Goal: Task Accomplishment & Management: Use online tool/utility

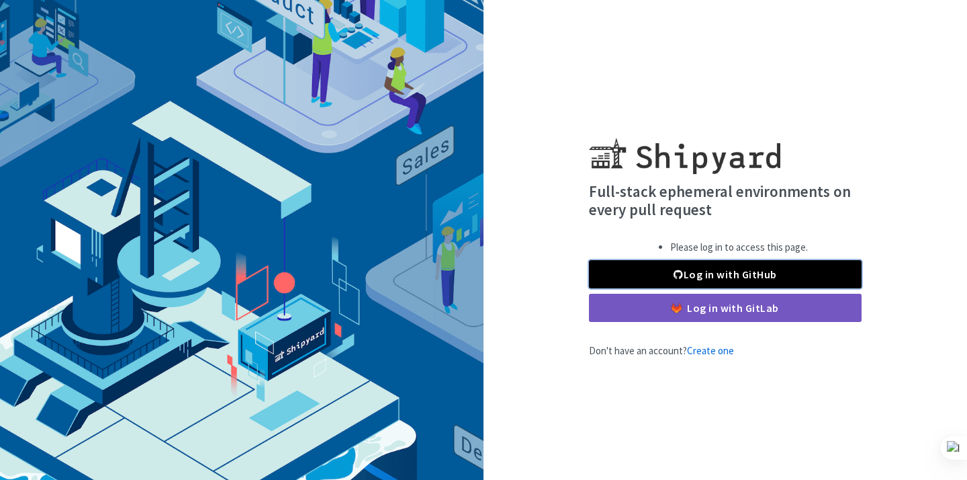
click at [737, 270] on link "Log in with GitHub" at bounding box center [725, 274] width 273 height 28
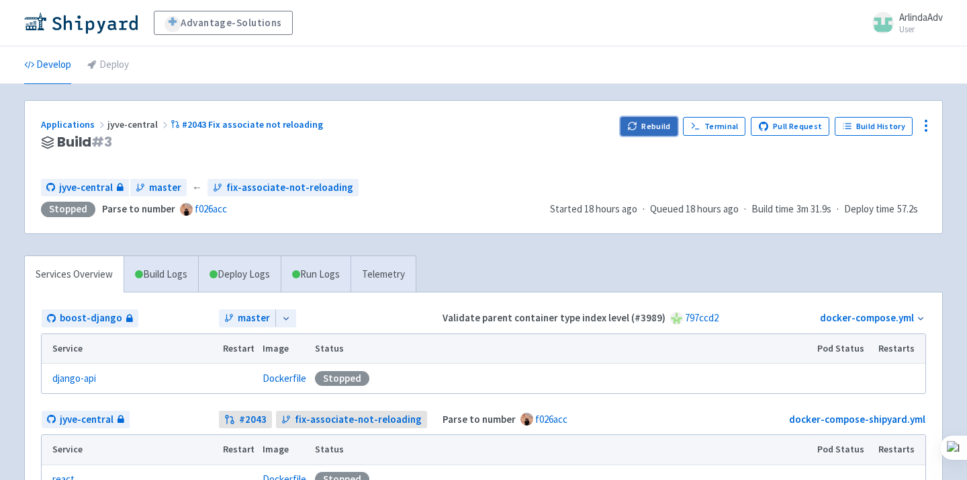
click at [658, 124] on button "Rebuild" at bounding box center [650, 126] width 58 height 19
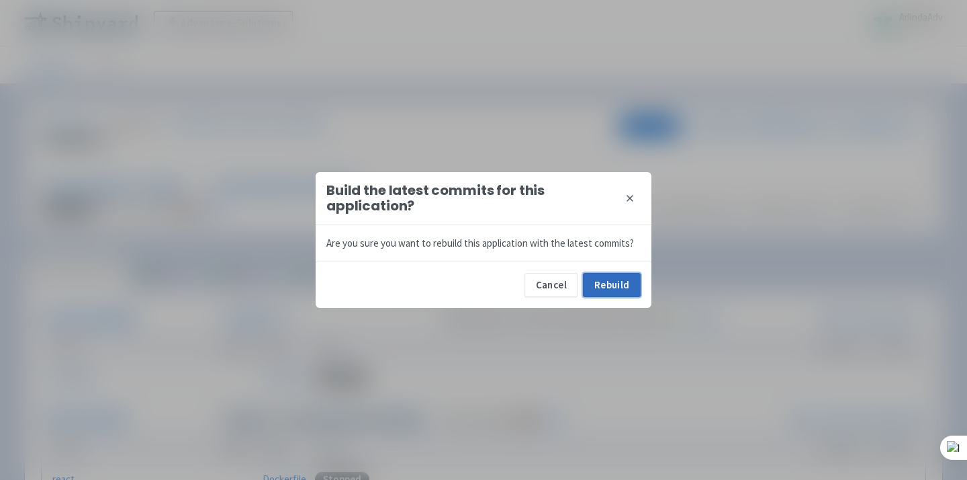
click at [620, 292] on button "Rebuild" at bounding box center [612, 285] width 58 height 24
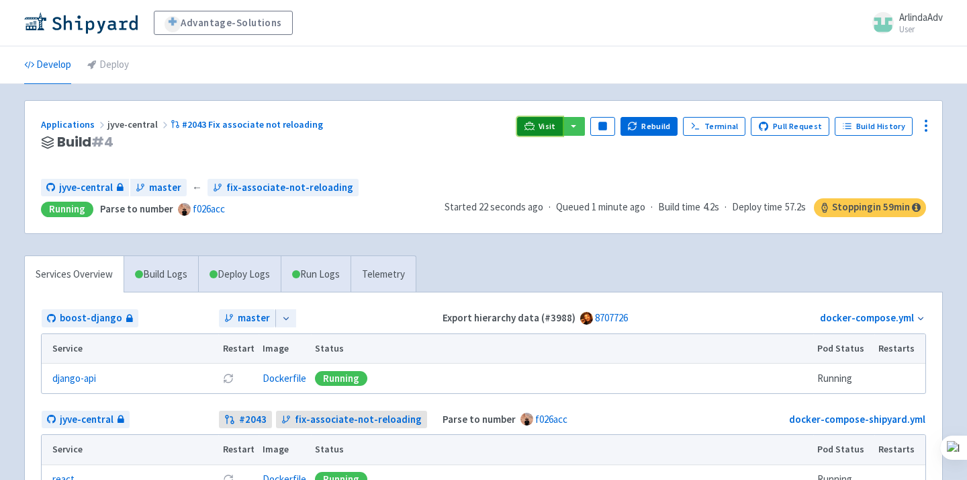
click at [547, 130] on span "Visit" at bounding box center [547, 126] width 17 height 11
